Goal: Transaction & Acquisition: Purchase product/service

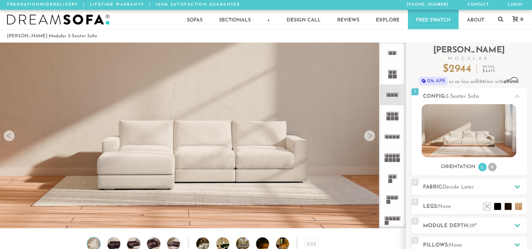
scroll to position [7816, 527]
click at [389, 218] on icon at bounding box center [392, 220] width 21 height 21
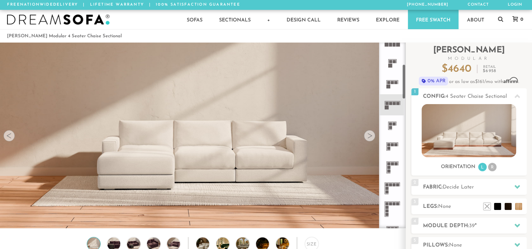
scroll to position [115, 0]
click at [389, 148] on rect at bounding box center [388, 148] width 3 height 3
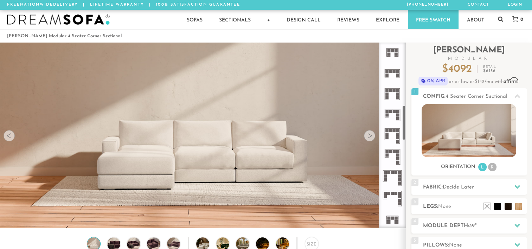
scroll to position [335, 0]
click at [462, 189] on span "Decide Later" at bounding box center [458, 187] width 31 height 5
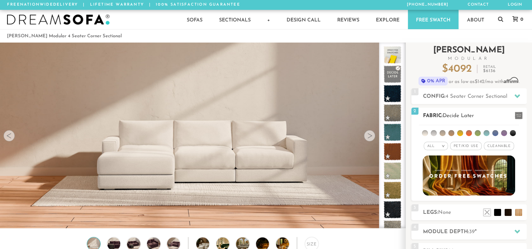
click at [463, 146] on span "Pet/Kid Use x" at bounding box center [466, 146] width 32 height 8
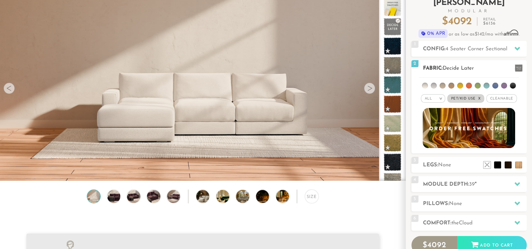
scroll to position [46, 0]
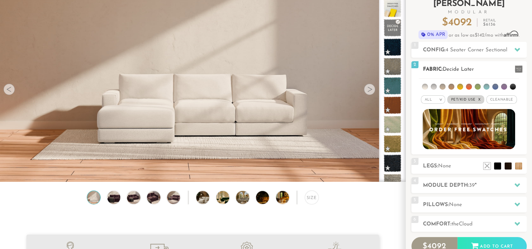
click at [435, 88] on li at bounding box center [434, 87] width 6 height 6
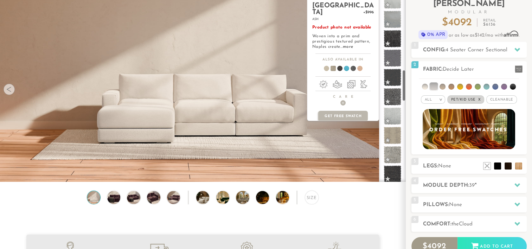
scroll to position [434, 0]
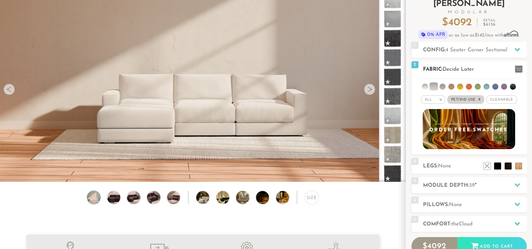
click at [505, 95] on div "All > All Tier Family Popular Durable Luxury Pet/Kid Use x Cleanable x Popular …" at bounding box center [469, 100] width 115 height 10
click at [504, 98] on span "Cleanable x" at bounding box center [502, 99] width 30 height 8
click at [438, 99] on em ">" at bounding box center [438, 100] width 5 height 4
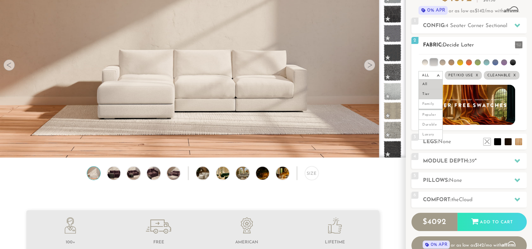
scroll to position [71, 0]
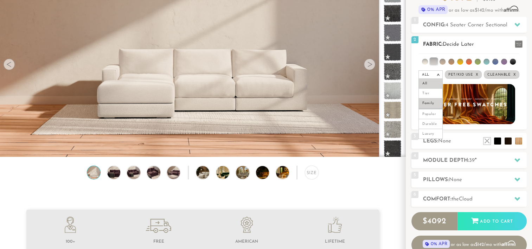
click at [432, 106] on li "Family" at bounding box center [431, 104] width 24 height 10
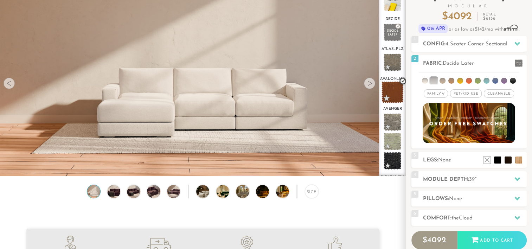
scroll to position [52, 0]
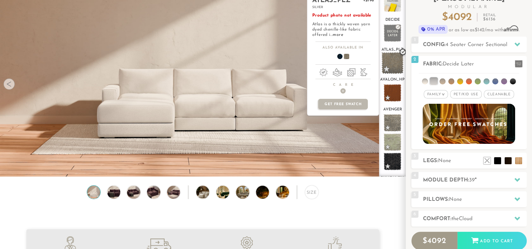
click at [394, 62] on span at bounding box center [393, 63] width 22 height 22
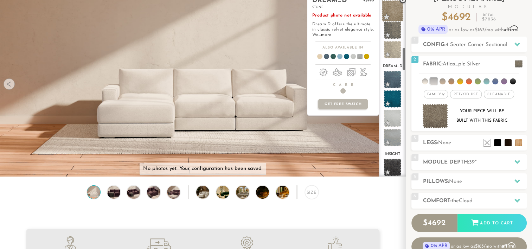
scroll to position [445, 0]
click at [394, 136] on span at bounding box center [393, 138] width 22 height 22
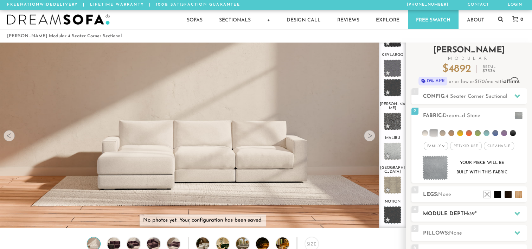
scroll to position [0, 0]
click at [459, 91] on div "1 Config: 4 Seater Corner Sectional R" at bounding box center [469, 96] width 115 height 16
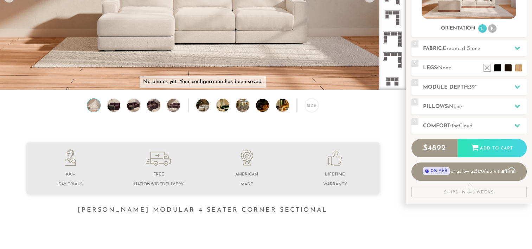
scroll to position [138, 0]
click at [459, 103] on div "5 Pillows: None" at bounding box center [469, 107] width 115 height 16
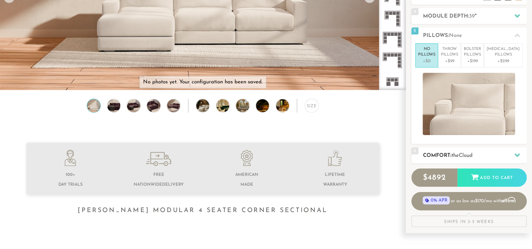
click at [451, 158] on h2 "Comfort: the Cloud" at bounding box center [475, 156] width 104 height 8
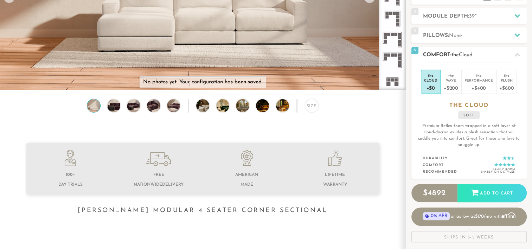
click at [451, 158] on ul "Durability Comfort Recommended Family Room Shabby Chic Styles" at bounding box center [469, 165] width 92 height 20
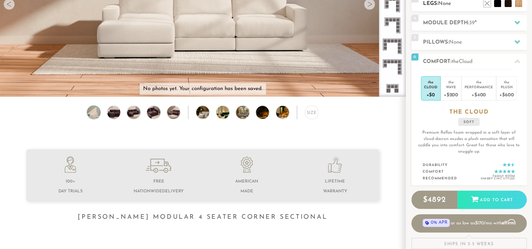
scroll to position [130, 0]
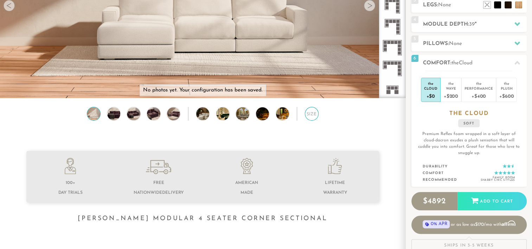
click at [308, 111] on div "Size" at bounding box center [312, 114] width 14 height 14
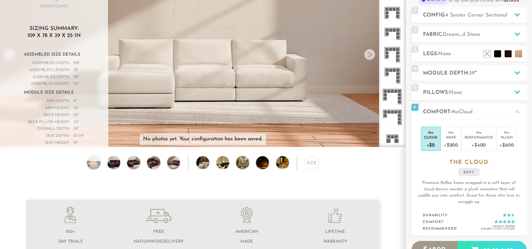
scroll to position [80, 0]
